Goal: Transaction & Acquisition: Download file/media

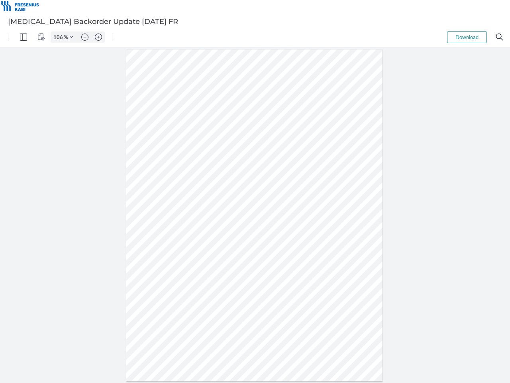
click at [24, 37] on img "Panel" at bounding box center [23, 36] width 7 height 7
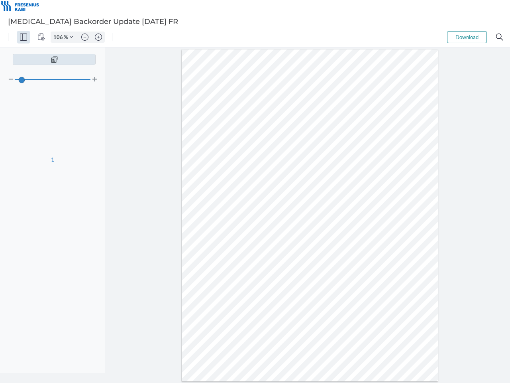
click at [41, 37] on img "View Controls" at bounding box center [40, 36] width 7 height 7
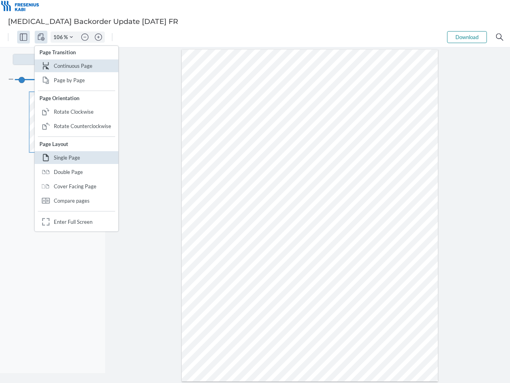
click at [59, 37] on input "106" at bounding box center [57, 36] width 13 height 7
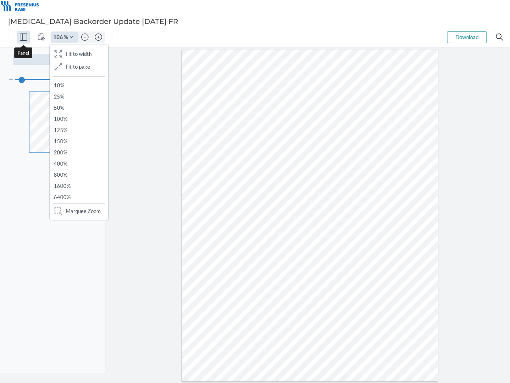
click at [71, 37] on img "Zoom Controls" at bounding box center [71, 36] width 3 height 3
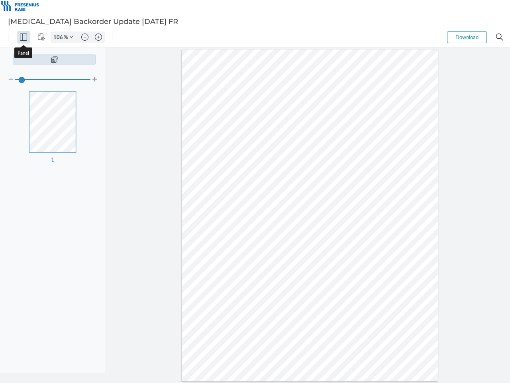
click at [85, 37] on img "Zoom out" at bounding box center [84, 36] width 7 height 7
click at [98, 37] on img "Zoom in" at bounding box center [98, 36] width 7 height 7
type input "106"
click at [467, 37] on button "Download" at bounding box center [467, 37] width 40 height 12
click at [500, 37] on img "Search" at bounding box center [499, 36] width 7 height 7
